Goal: Navigation & Orientation: Find specific page/section

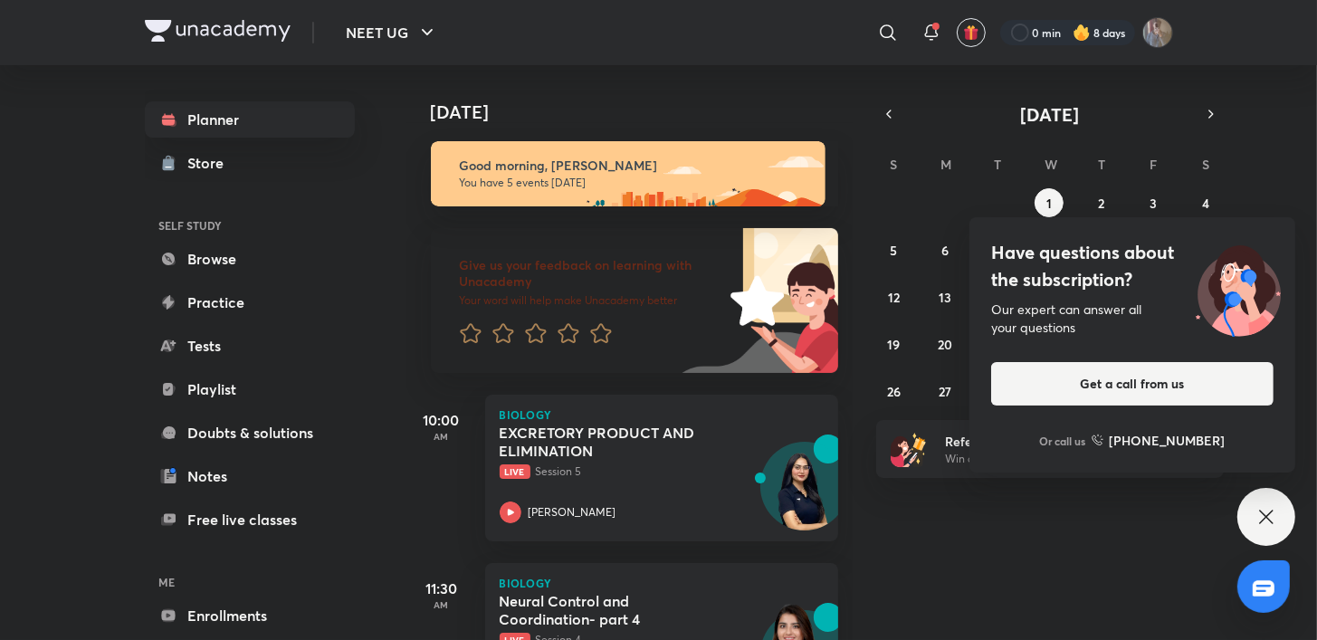
scroll to position [602, 0]
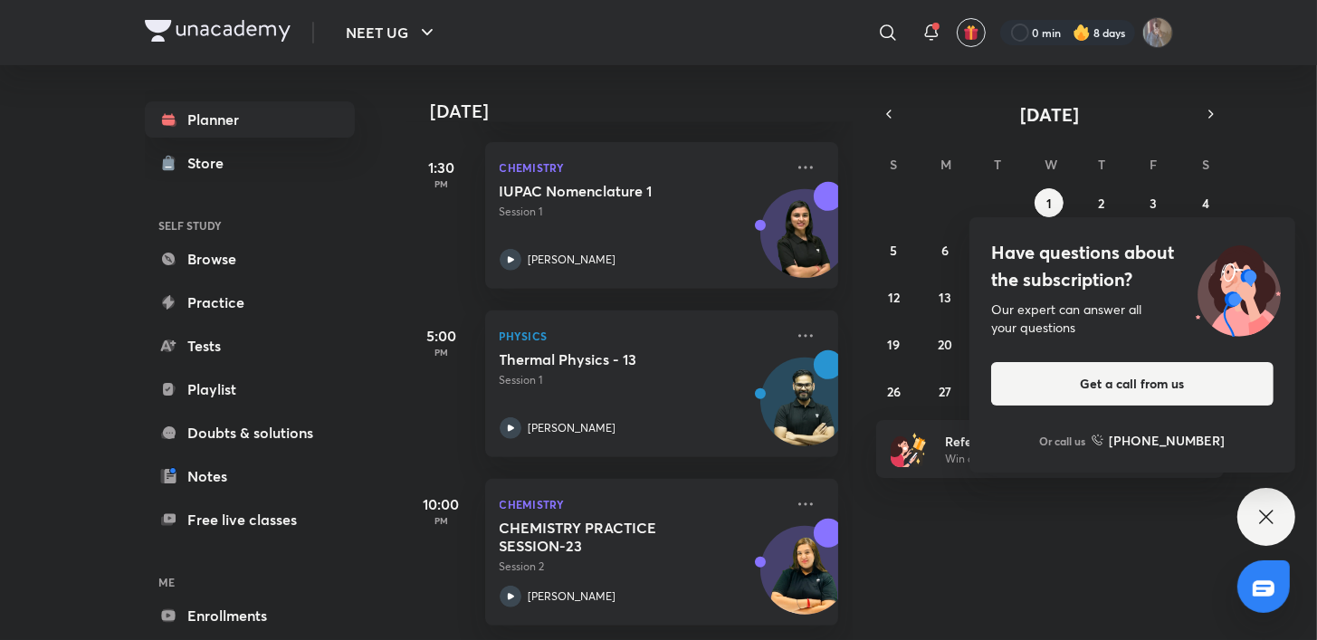
click at [1274, 530] on div "Have questions about the subscription? Our expert can answer all your questions…" at bounding box center [1267, 517] width 58 height 58
